Goal: Task Accomplishment & Management: Use online tool/utility

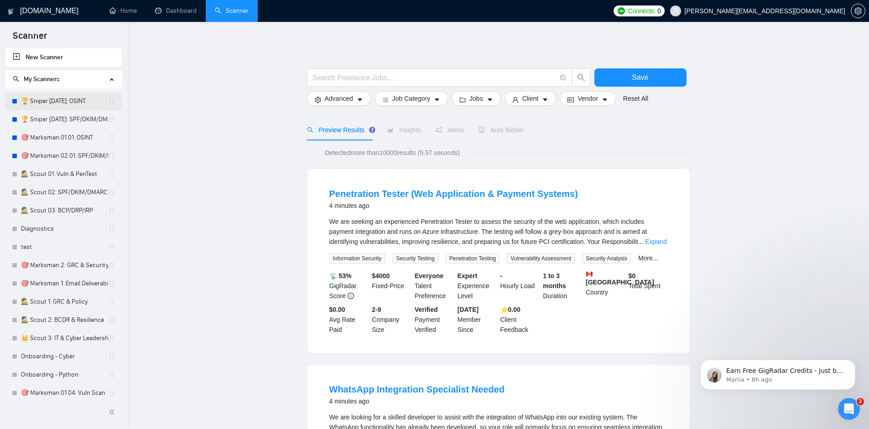
click at [46, 108] on link "🏆 Sniper [DATE]: OSINT" at bounding box center [64, 101] width 87 height 18
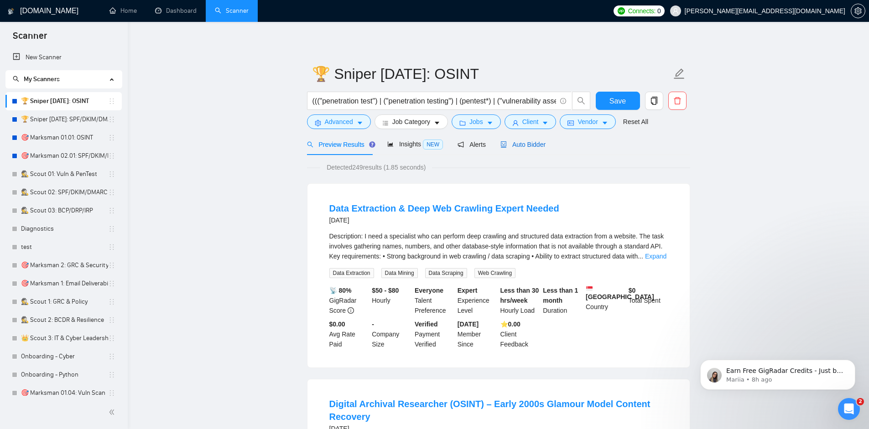
click at [538, 146] on span "Auto Bidder" at bounding box center [522, 144] width 45 height 7
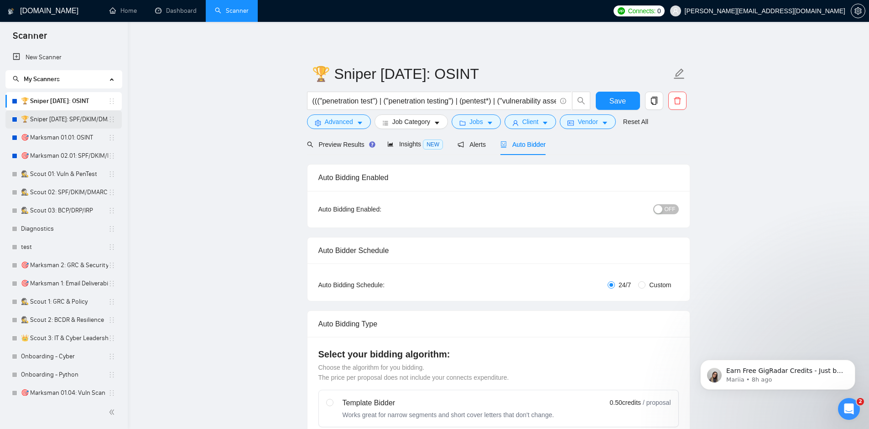
click at [79, 119] on link "🏆 Sniper [DATE]: SPF/DKIM/DMARC" at bounding box center [64, 119] width 87 height 18
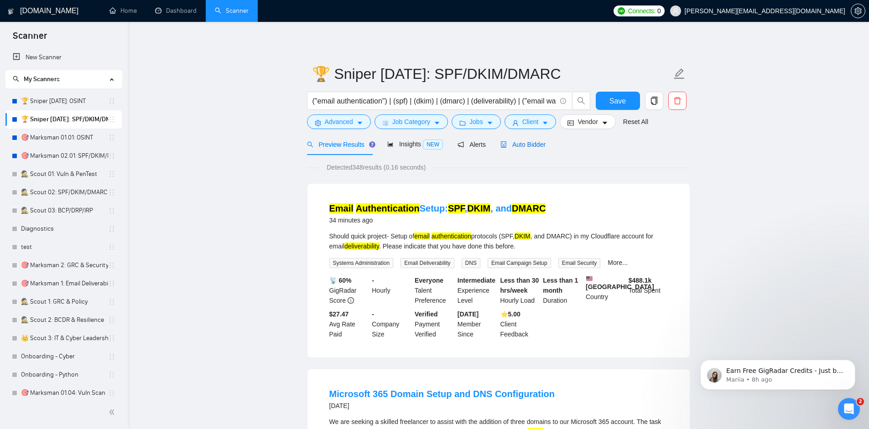
click at [511, 147] on span "Auto Bidder" at bounding box center [522, 144] width 45 height 7
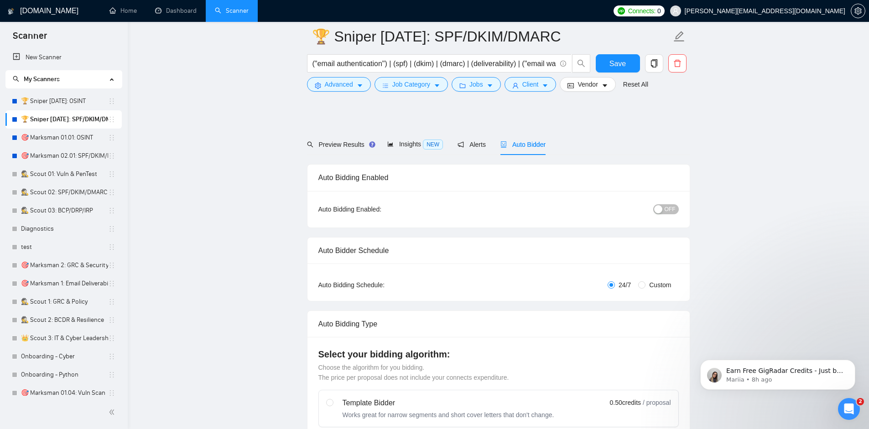
scroll to position [383, 0]
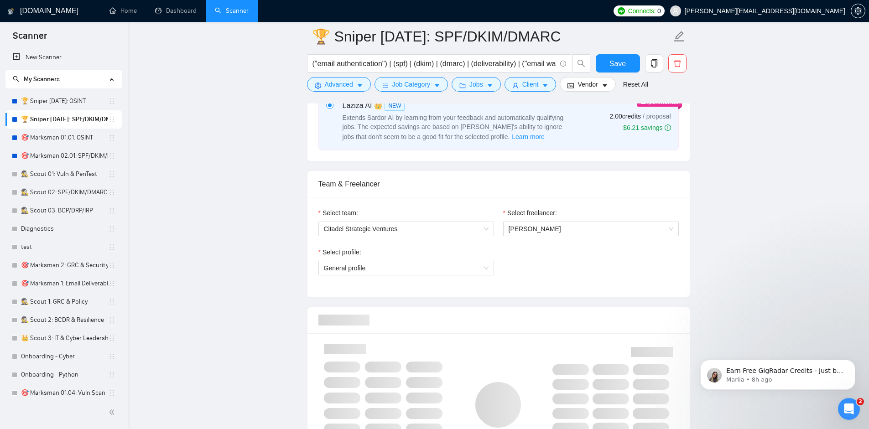
checkbox input "true"
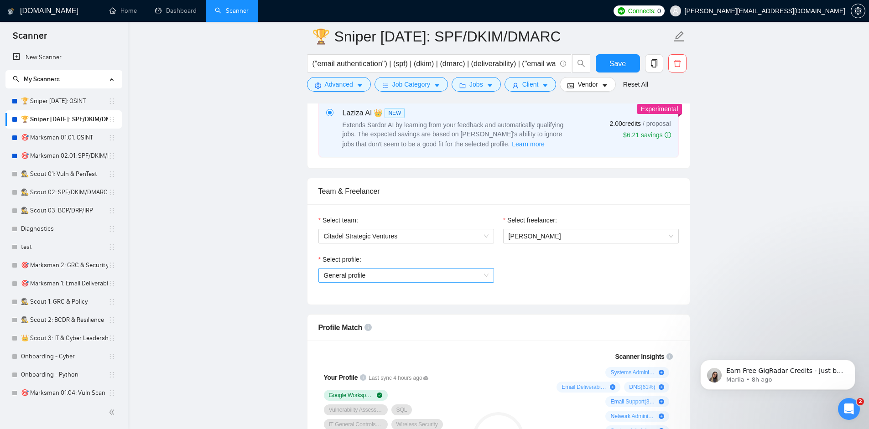
scroll to position [438, 0]
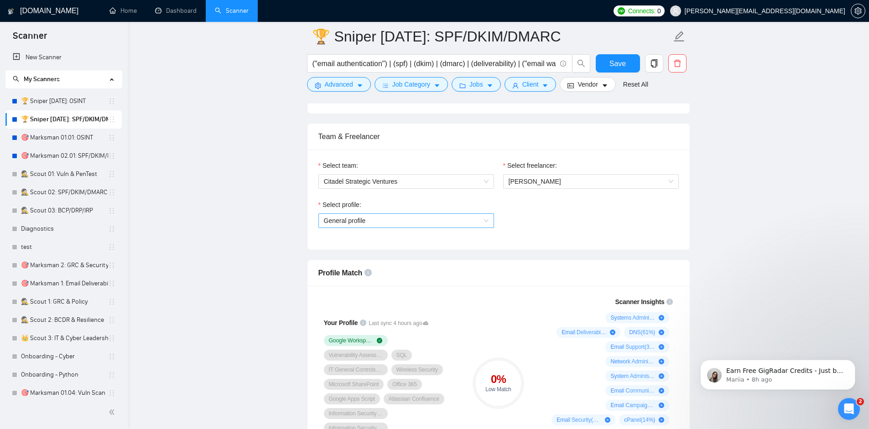
click at [413, 226] on span "General profile" at bounding box center [406, 221] width 165 height 14
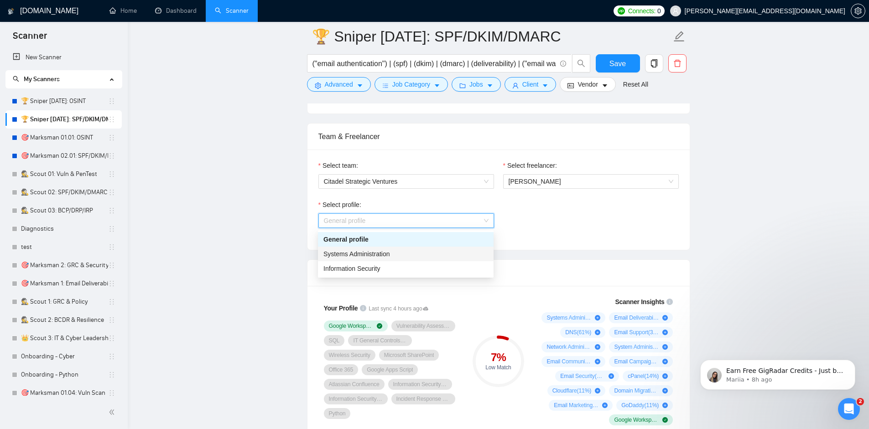
click at [380, 250] on span "Systems Administration" at bounding box center [356, 253] width 67 height 7
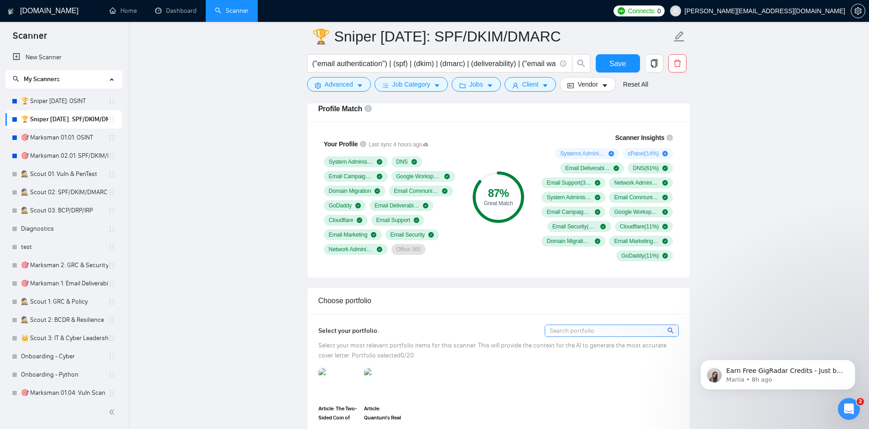
scroll to position [274, 0]
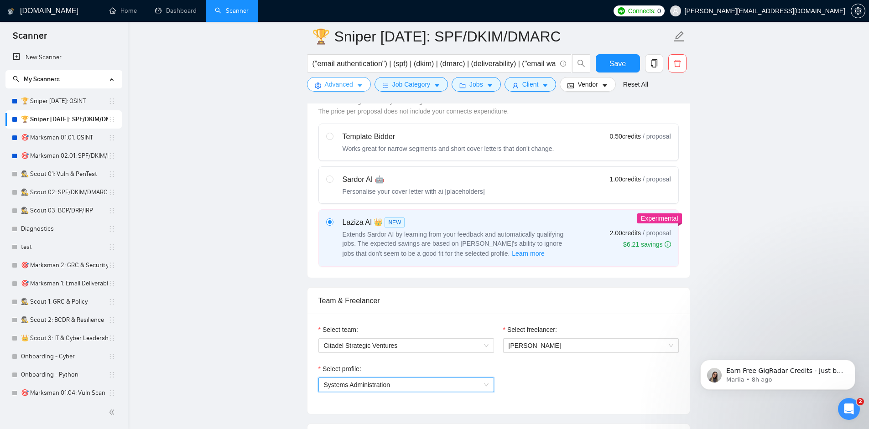
click at [337, 81] on span "Advanced" at bounding box center [339, 84] width 28 height 10
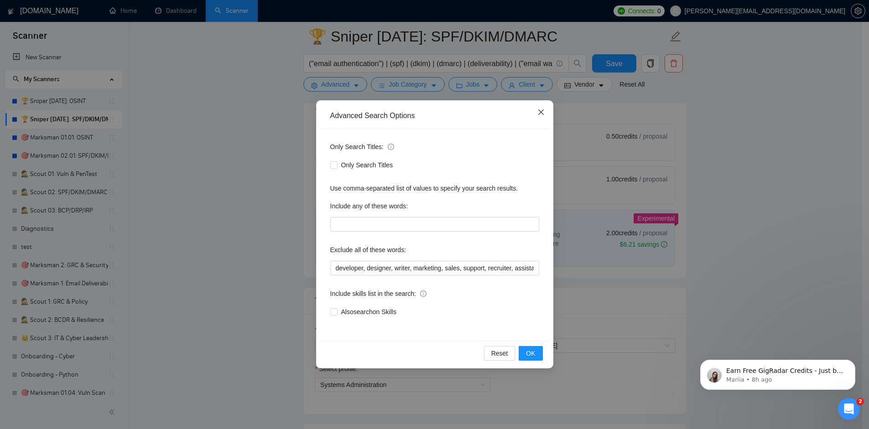
click at [543, 106] on span "Close" at bounding box center [541, 112] width 25 height 25
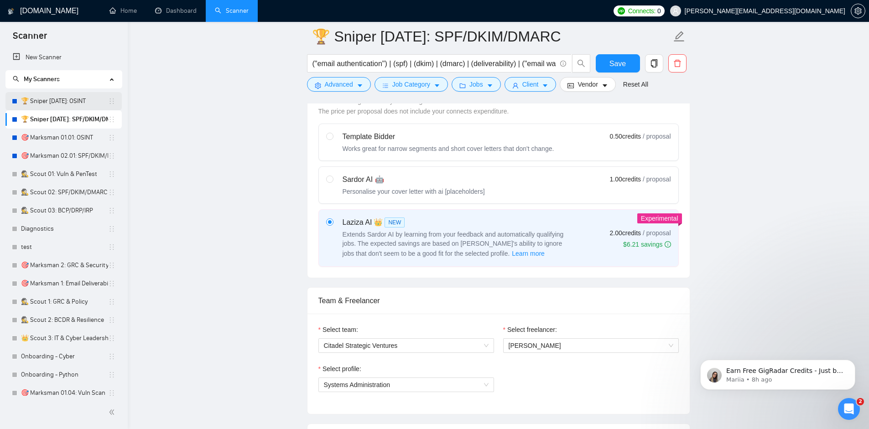
click at [64, 99] on link "🏆 Sniper [DATE]: OSINT" at bounding box center [64, 101] width 87 height 18
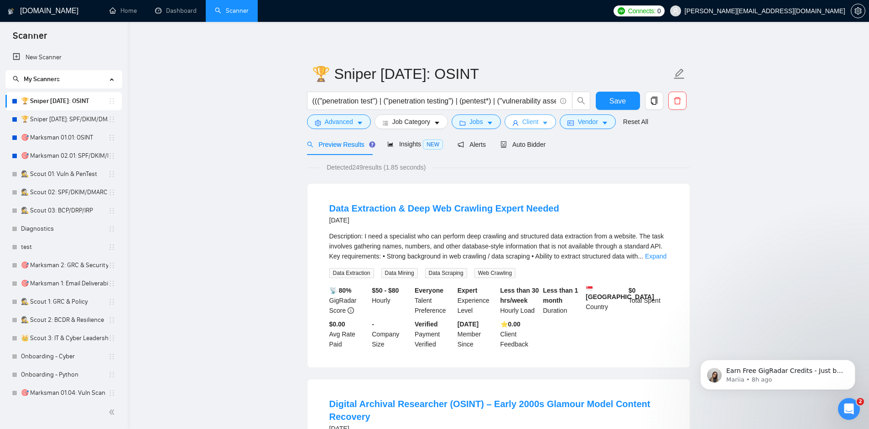
click at [546, 121] on icon "caret-down" at bounding box center [545, 123] width 6 height 6
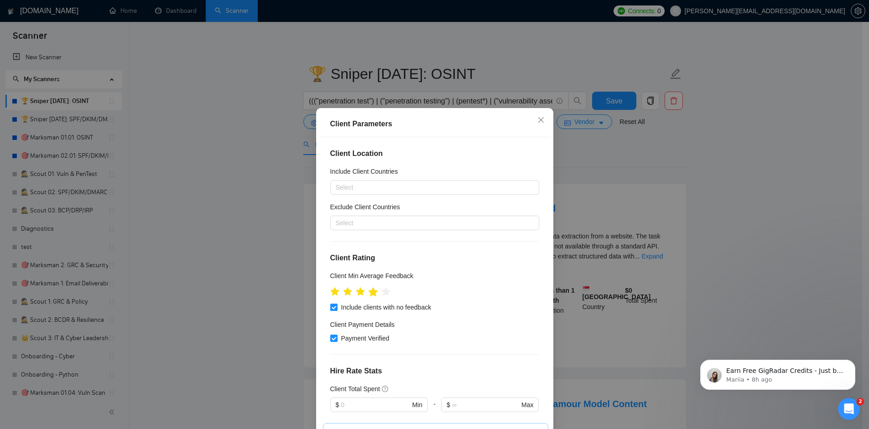
click at [371, 294] on icon "star" at bounding box center [373, 291] width 10 height 9
click at [714, 239] on div "Client Parameters Client Location Include Client Countries Select Exclude Clien…" at bounding box center [434, 214] width 869 height 429
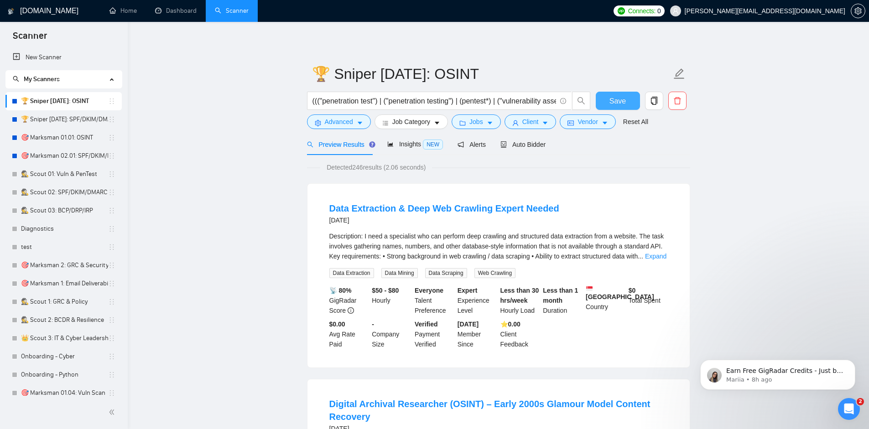
click at [617, 102] on span "Save" at bounding box center [617, 100] width 16 height 11
click at [536, 122] on span "Client" at bounding box center [530, 122] width 16 height 10
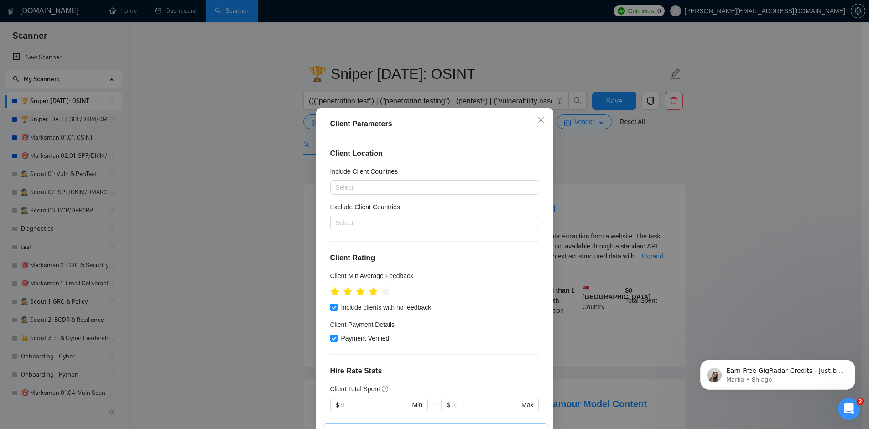
click at [712, 213] on div "Client Parameters Client Location Include Client Countries Select Exclude Clien…" at bounding box center [434, 214] width 869 height 429
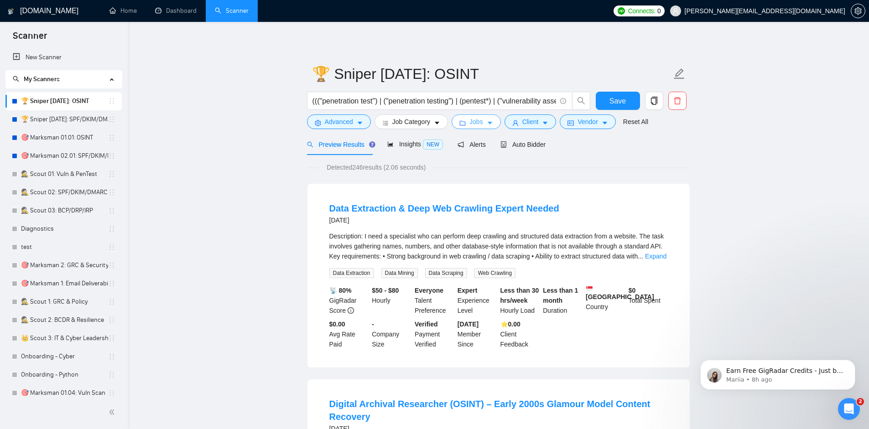
click at [494, 120] on button "Jobs" at bounding box center [476, 122] width 49 height 15
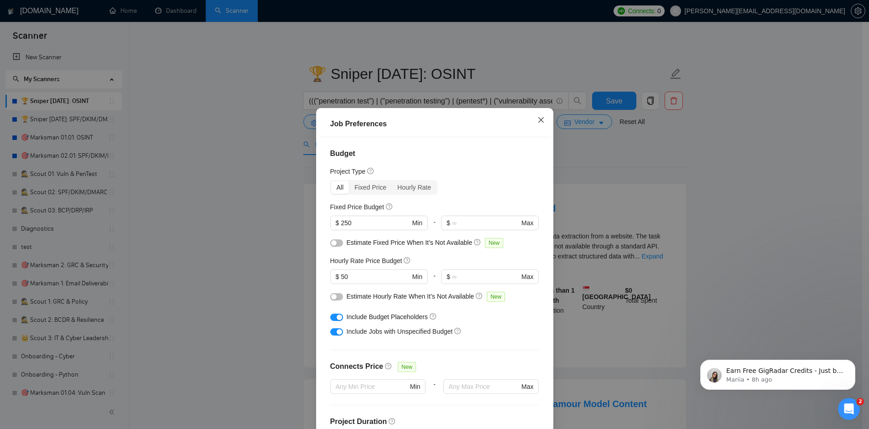
click at [538, 120] on icon "close" at bounding box center [540, 119] width 5 height 5
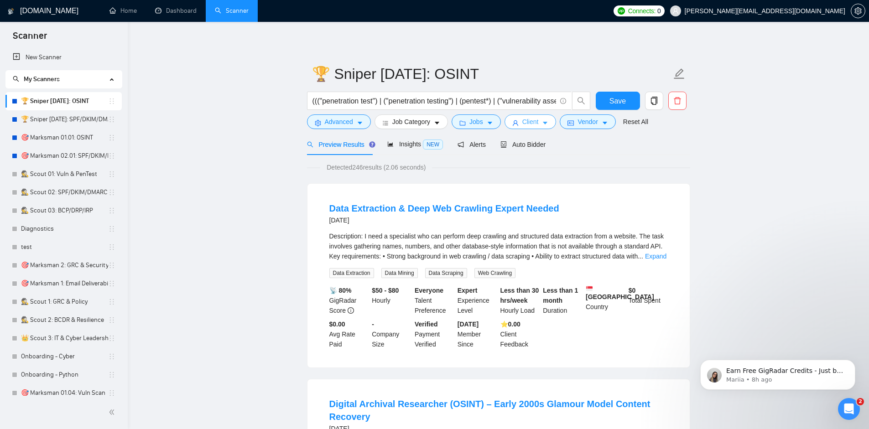
click at [546, 122] on icon "caret-down" at bounding box center [545, 123] width 5 height 3
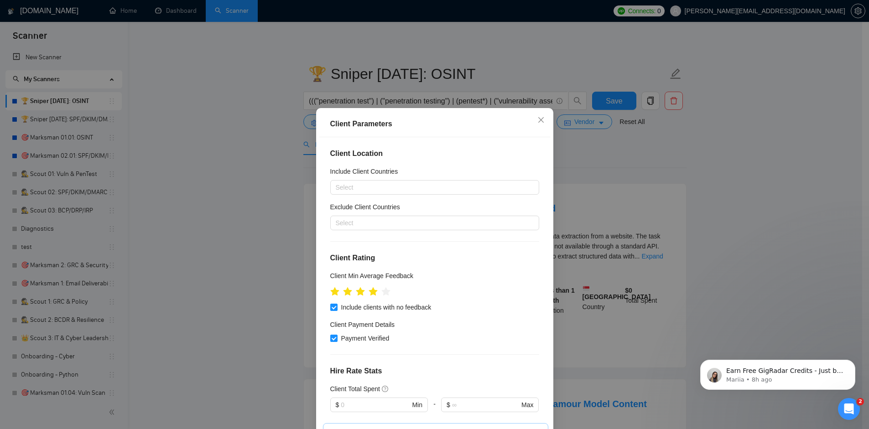
click at [630, 155] on div "Client Parameters Client Location Include Client Countries Select Exclude Clien…" at bounding box center [434, 214] width 869 height 429
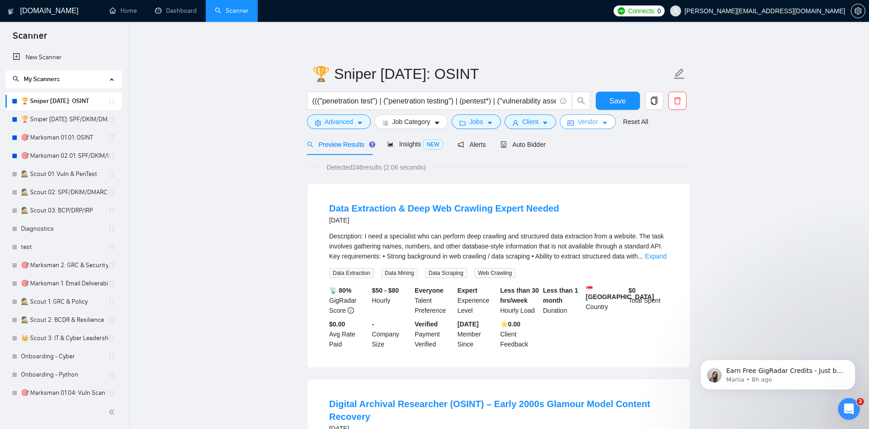
click at [594, 117] on span "Vendor" at bounding box center [588, 122] width 20 height 10
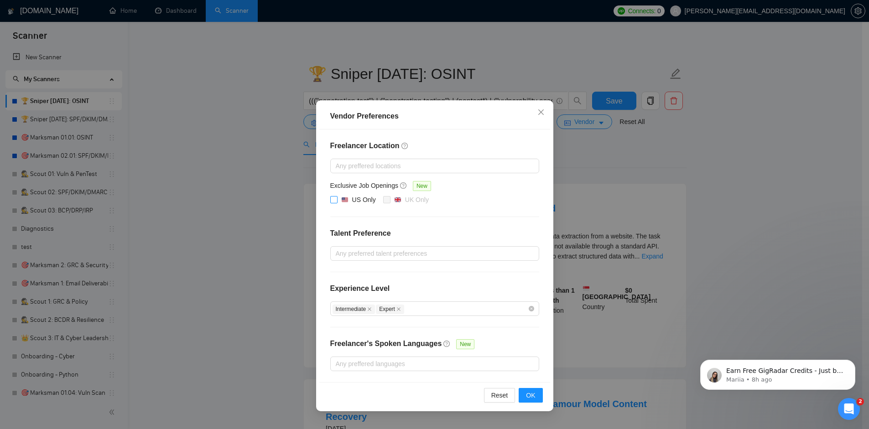
click at [359, 199] on div "US Only" at bounding box center [364, 200] width 24 height 10
click at [337, 199] on input "US Only" at bounding box center [333, 199] width 6 height 6
checkbox input "true"
click at [541, 112] on icon "close" at bounding box center [540, 111] width 5 height 5
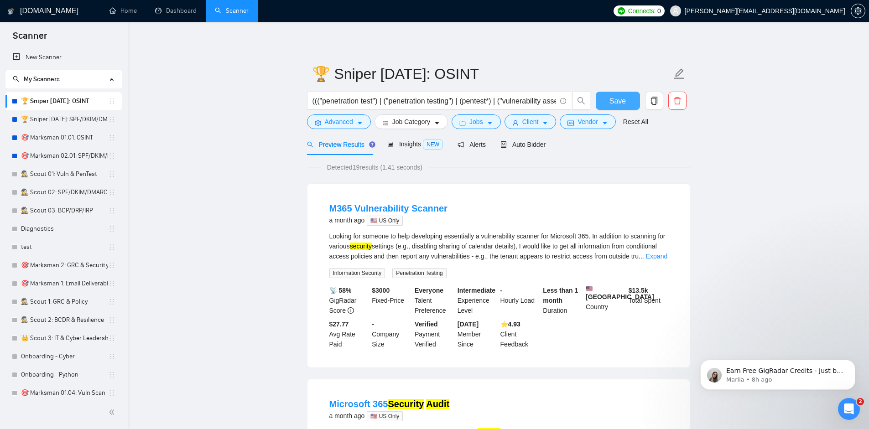
click at [623, 100] on span "Save" at bounding box center [617, 100] width 16 height 11
